Goal: Task Accomplishment & Management: Use online tool/utility

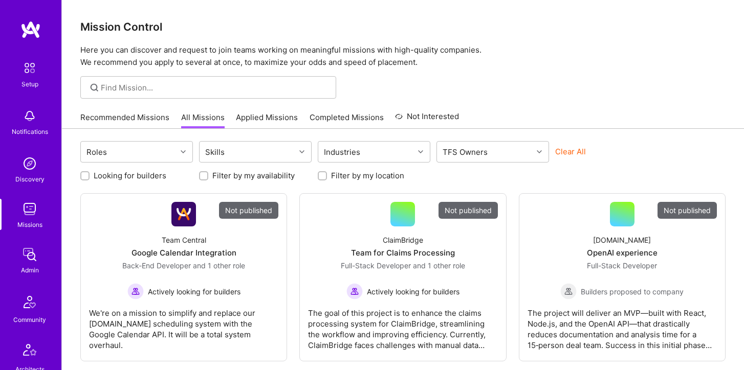
click at [147, 81] on div at bounding box center [208, 87] width 256 height 23
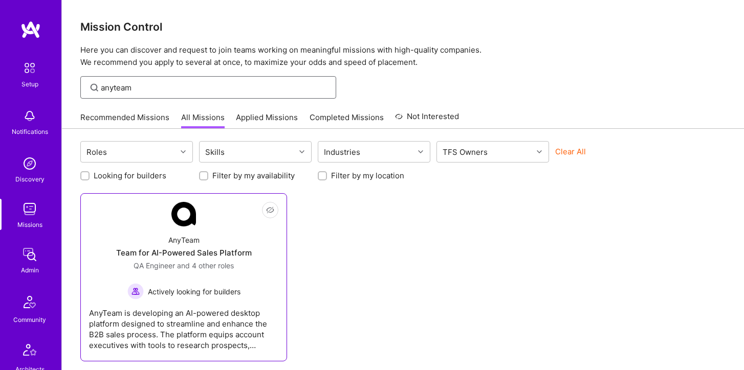
type input "anyteam"
click at [187, 229] on div "AnyTeam Team for AI-Powered Sales Platform QA Engineer and 4 other roles Active…" at bounding box center [183, 263] width 189 height 73
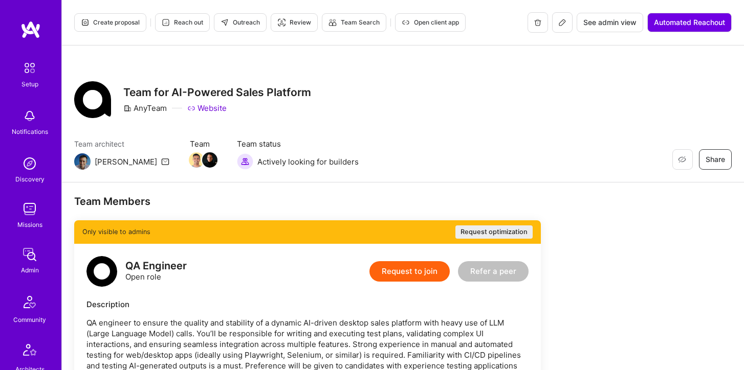
scroll to position [3571, 0]
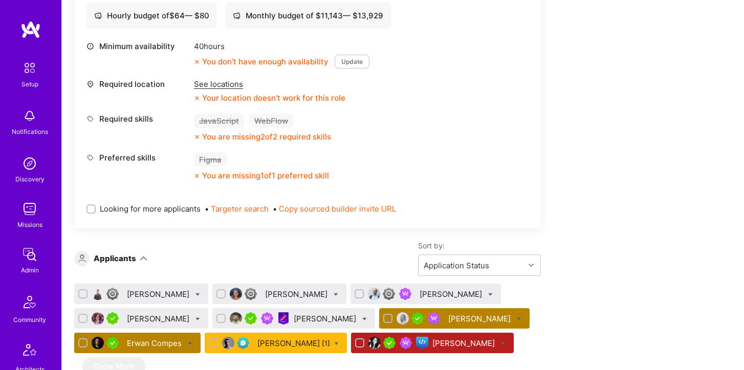
click at [461, 314] on div "[PERSON_NAME]" at bounding box center [480, 319] width 64 height 11
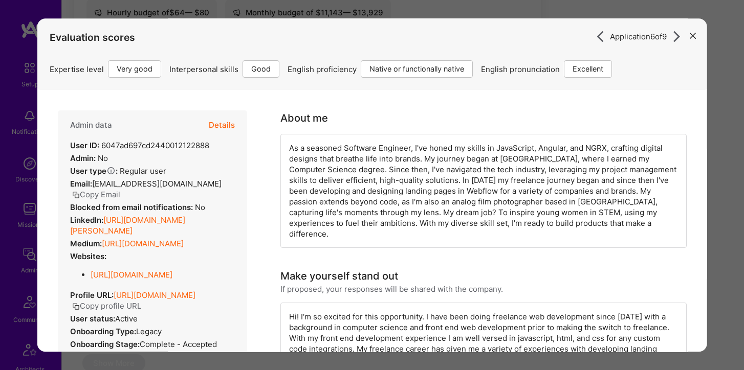
scroll to position [3568, 0]
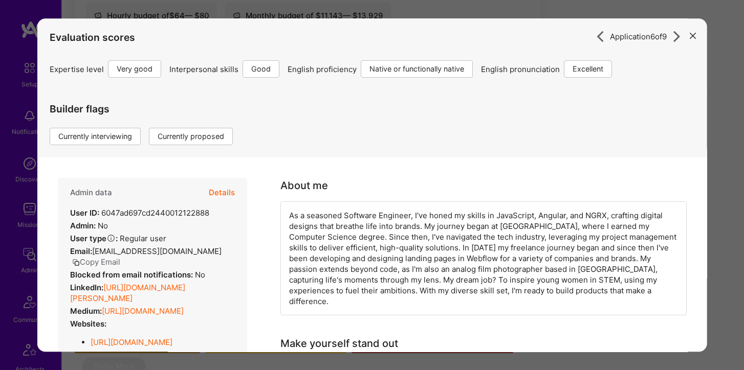
click at [226, 194] on button "Details" at bounding box center [222, 193] width 26 height 30
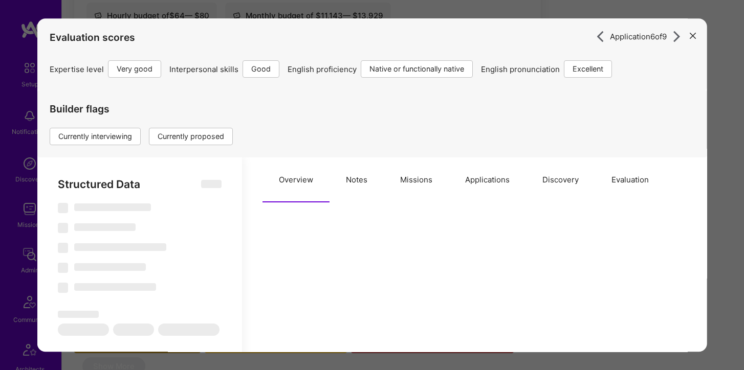
select select "Right Now"
select select "5"
select select "4"
select select "7"
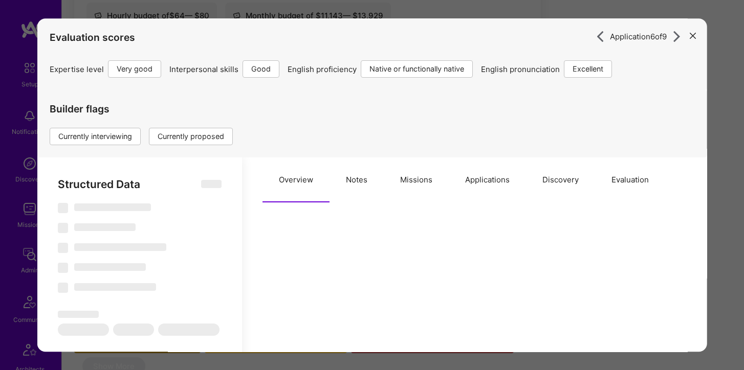
select select "US"
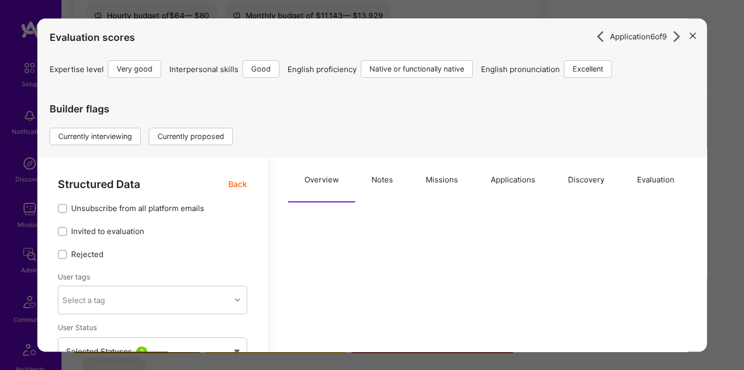
click at [523, 180] on button "Applications" at bounding box center [512, 180] width 77 height 45
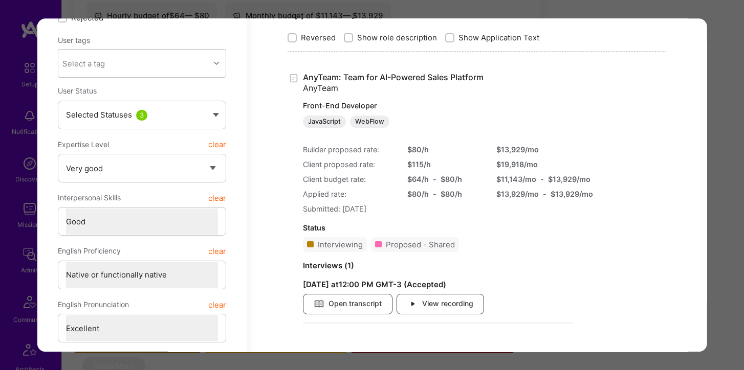
scroll to position [245, 0]
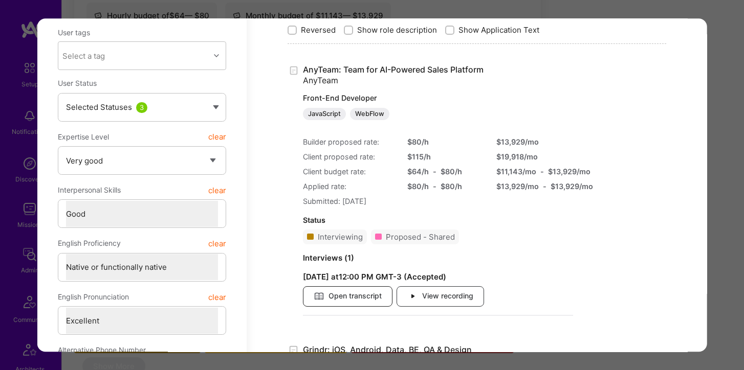
click at [380, 295] on span "Open transcript" at bounding box center [348, 296] width 68 height 11
click at [215, 12] on div "Application 6 of 9 Evaluation scores Expertise level Very good Interpersonal sk…" at bounding box center [372, 185] width 744 height 370
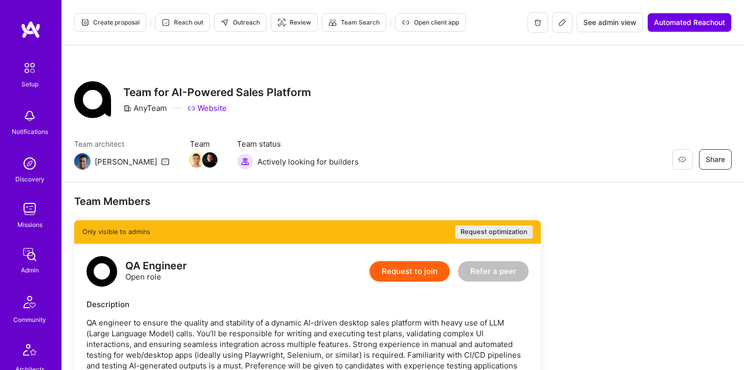
click at [28, 208] on img at bounding box center [29, 209] width 20 height 20
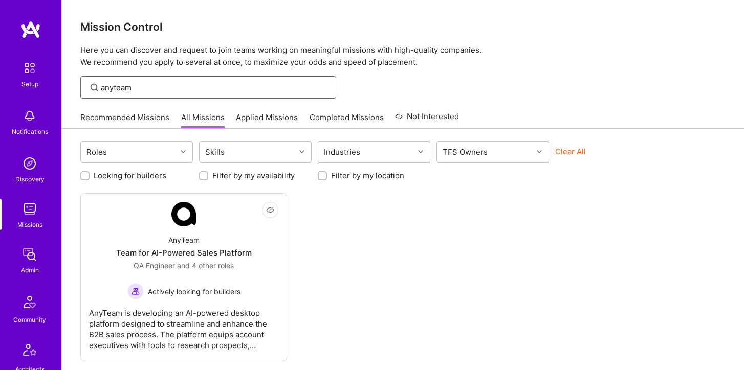
click at [183, 86] on input "anyteam" at bounding box center [215, 87] width 228 height 11
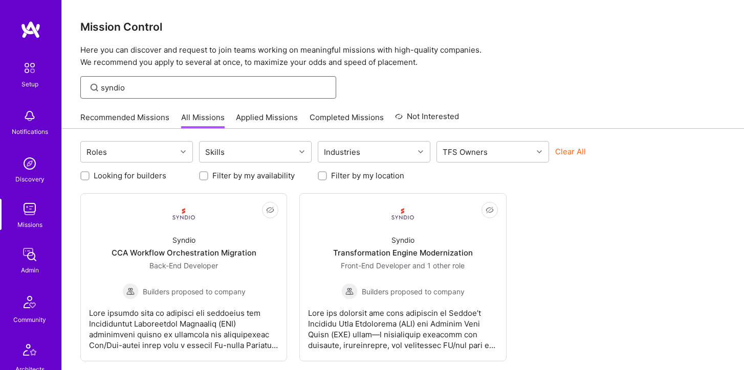
type input "syndio"
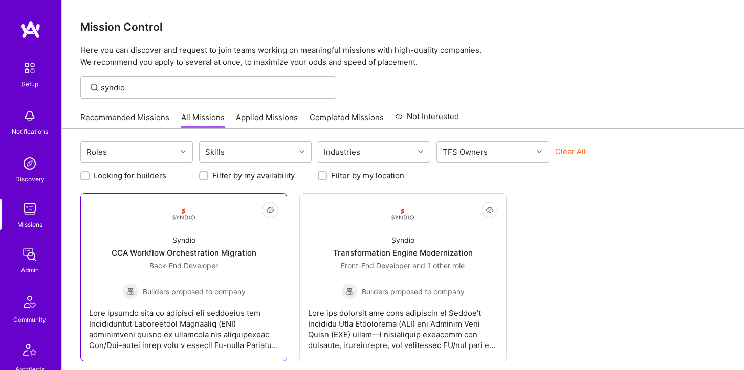
click at [218, 226] on link "Not Interested Syndio CCA Workflow Orchestration Migration Back-End Developer B…" at bounding box center [183, 277] width 189 height 151
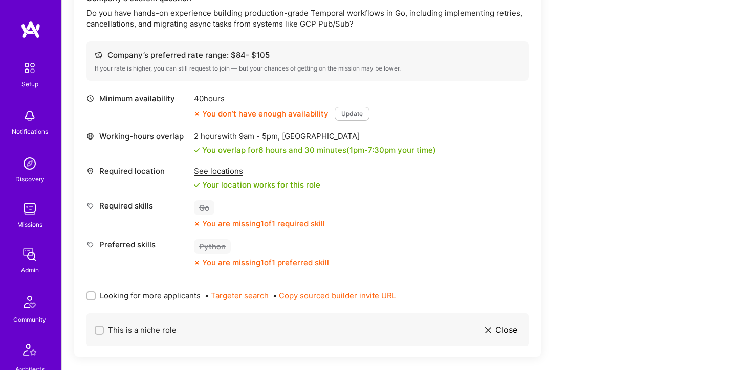
scroll to position [611, 0]
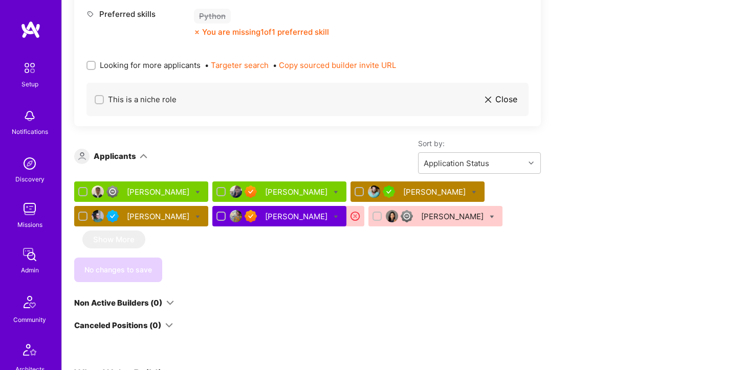
click at [171, 217] on div "[PERSON_NAME]" at bounding box center [159, 216] width 64 height 11
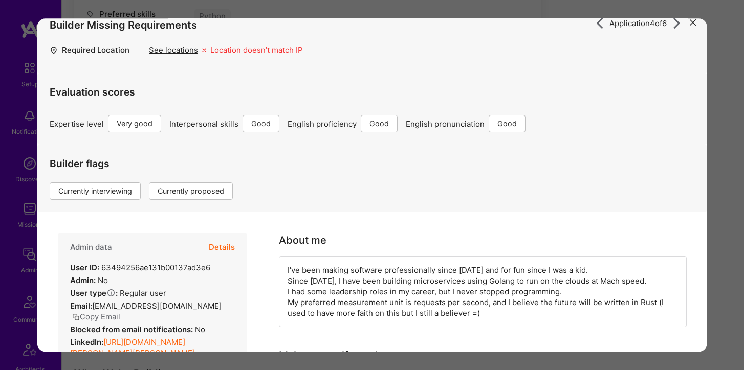
scroll to position [36, 0]
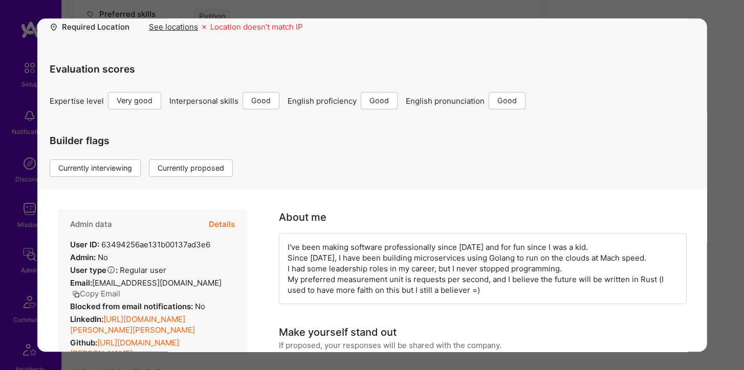
click at [216, 223] on button "Details" at bounding box center [222, 225] width 26 height 30
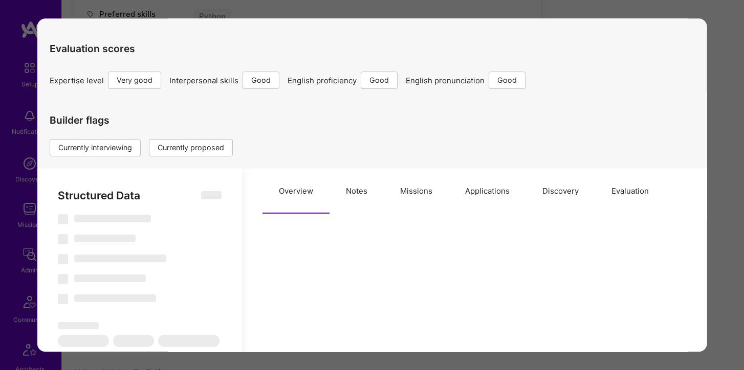
type textarea "x"
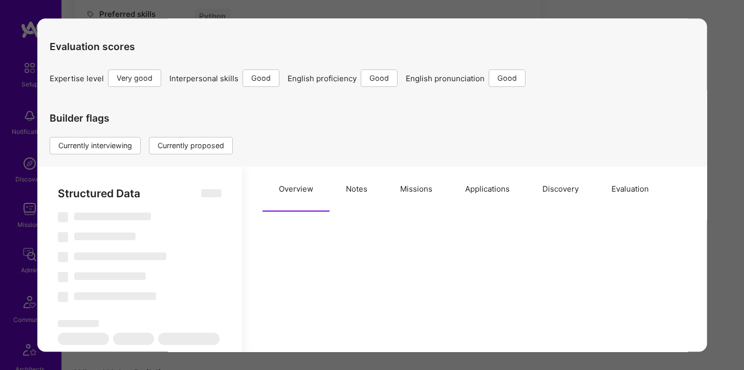
select select "Right Now"
select select "5"
select select "4"
select select "6"
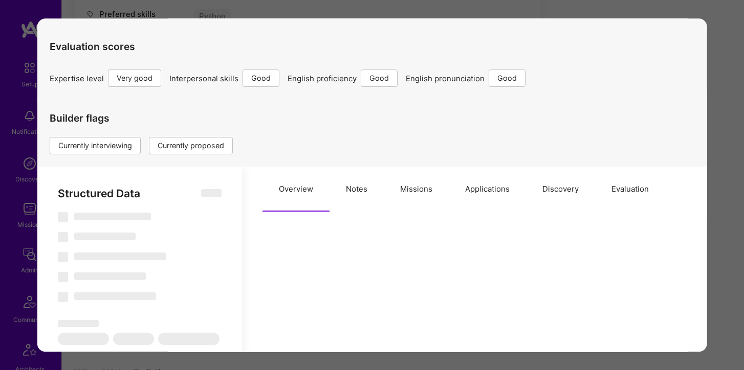
select select "PT"
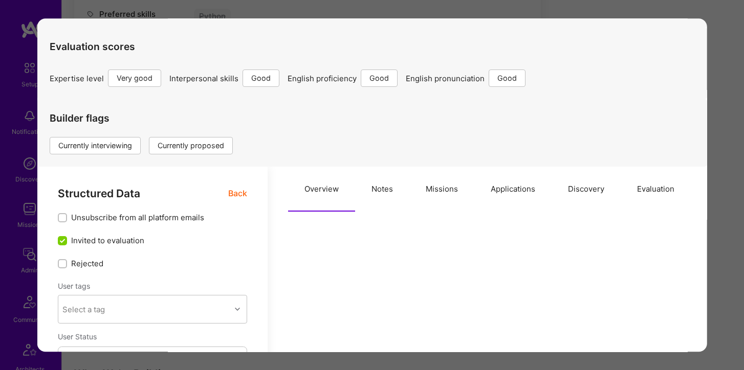
click at [456, 193] on button "Missions" at bounding box center [441, 189] width 65 height 45
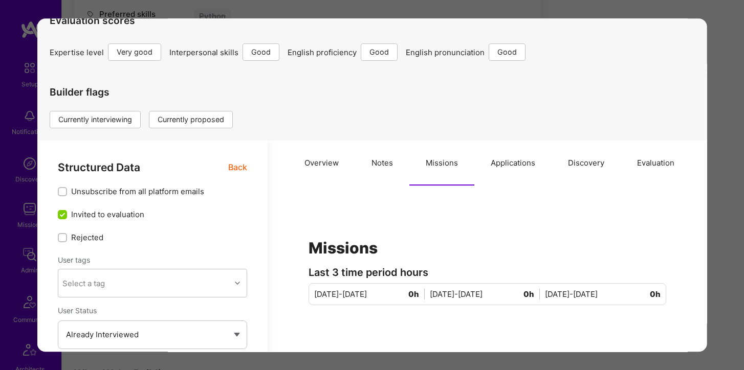
scroll to position [96, 0]
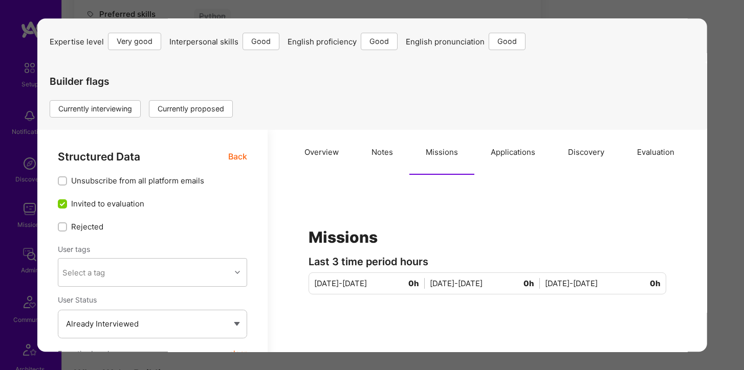
click at [512, 152] on button "Applications" at bounding box center [512, 152] width 77 height 45
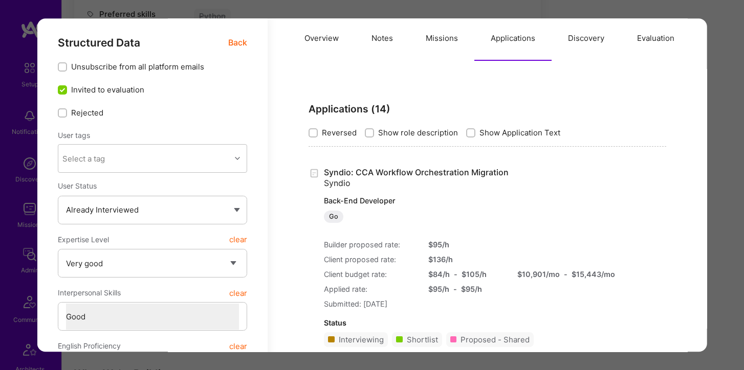
scroll to position [0, 0]
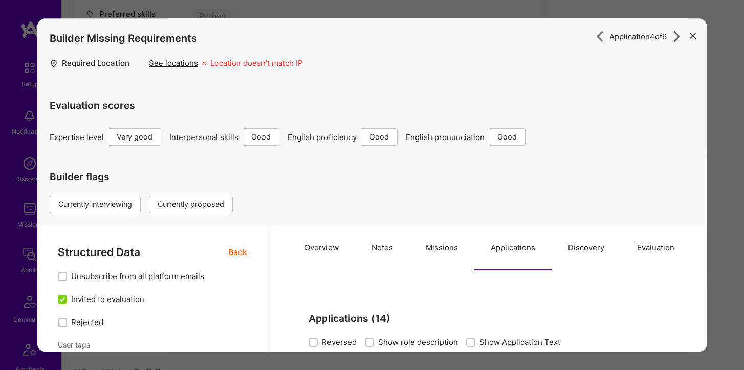
click at [694, 33] on icon "modal" at bounding box center [692, 36] width 6 height 6
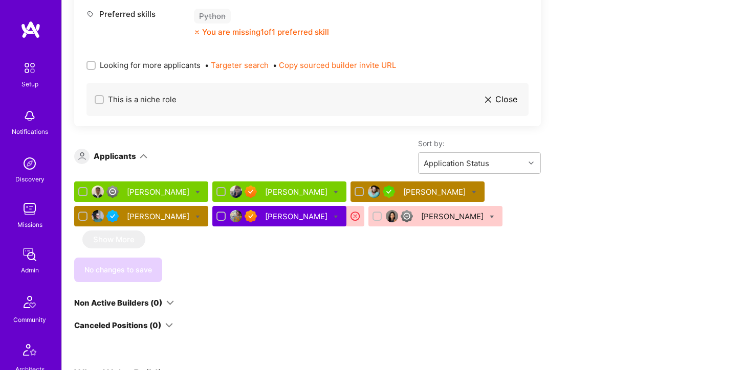
click at [165, 216] on div "[PERSON_NAME]" at bounding box center [159, 216] width 64 height 11
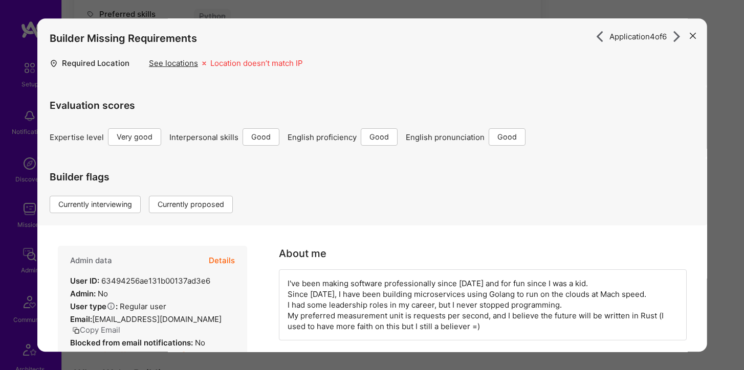
click at [225, 256] on button "Details" at bounding box center [222, 262] width 26 height 30
type textarea "x"
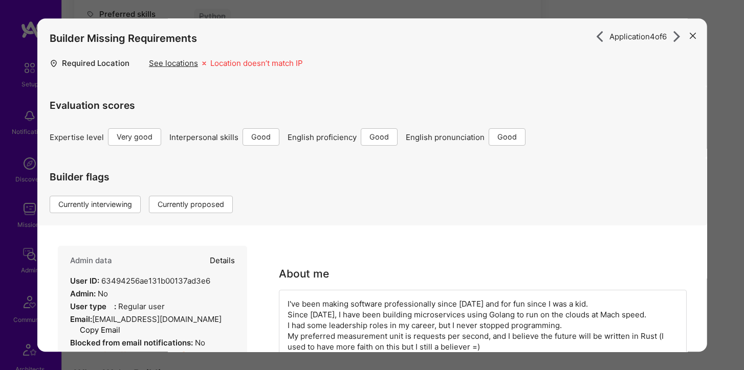
select select "5"
select select "4"
select select "6"
select select "PT"
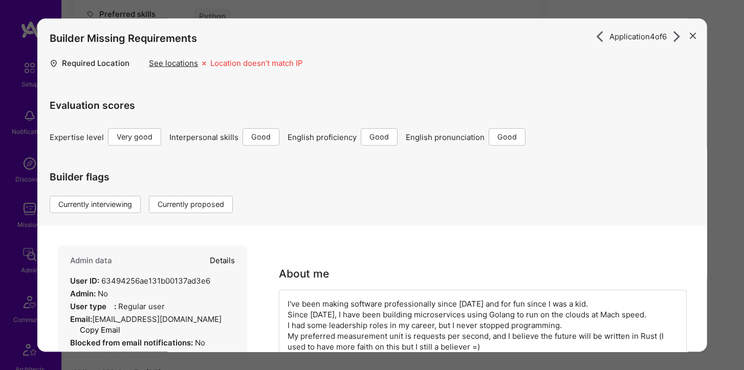
select select "Right Now"
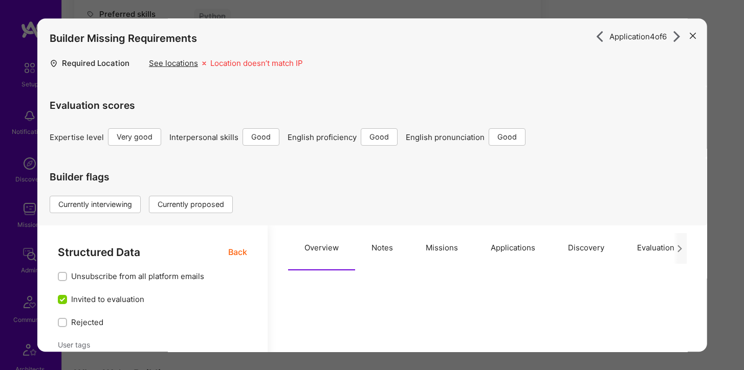
scroll to position [13, 0]
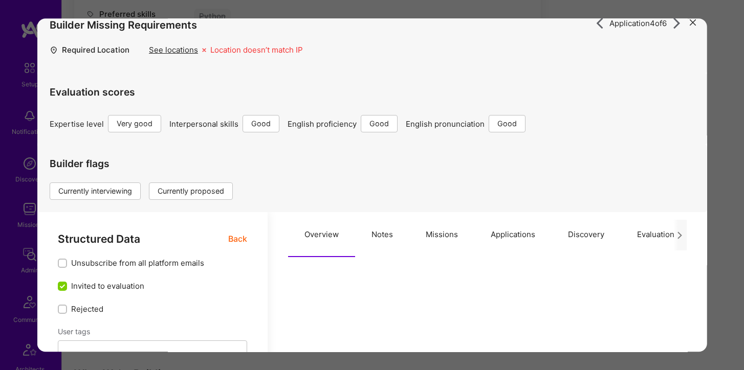
click at [510, 236] on button "Applications" at bounding box center [512, 235] width 77 height 45
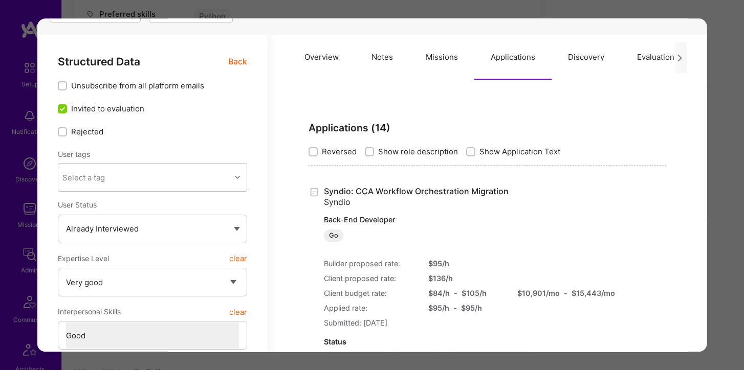
scroll to position [222, 0]
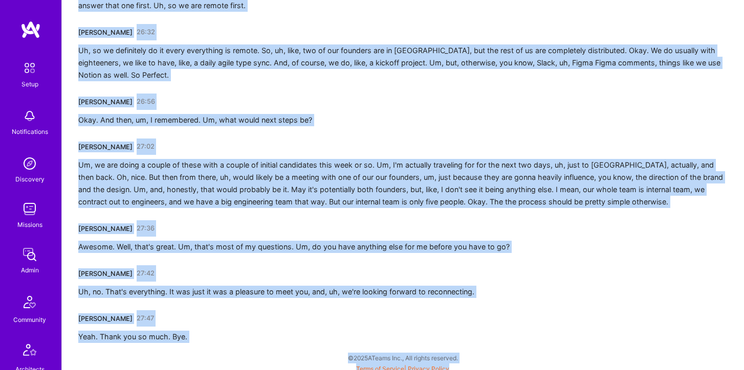
scroll to position [3701, 0]
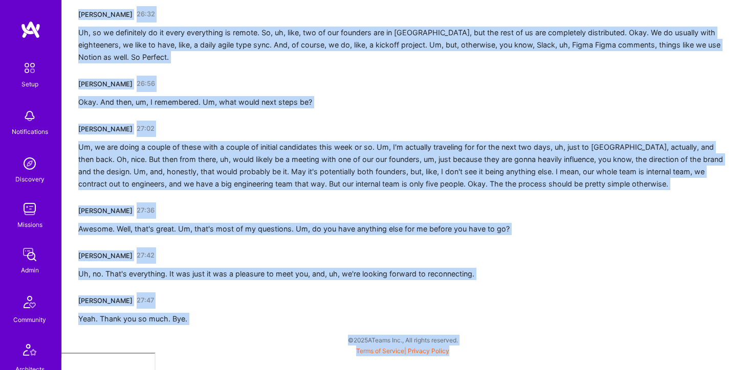
drag, startPoint x: 76, startPoint y: 206, endPoint x: 379, endPoint y: 404, distance: 361.6
copy div "Megan Karbowski 00:01 You. Good. I'm Megan. Nice to meet you too. Welcome. Wher…"
